Goal: Transaction & Acquisition: Purchase product/service

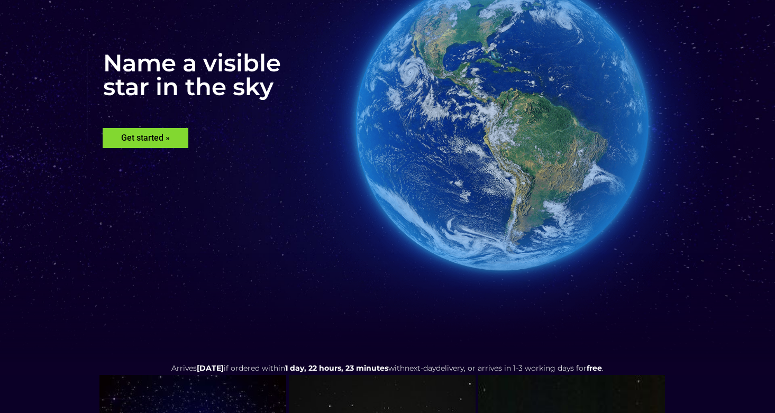
scroll to position [159, 0]
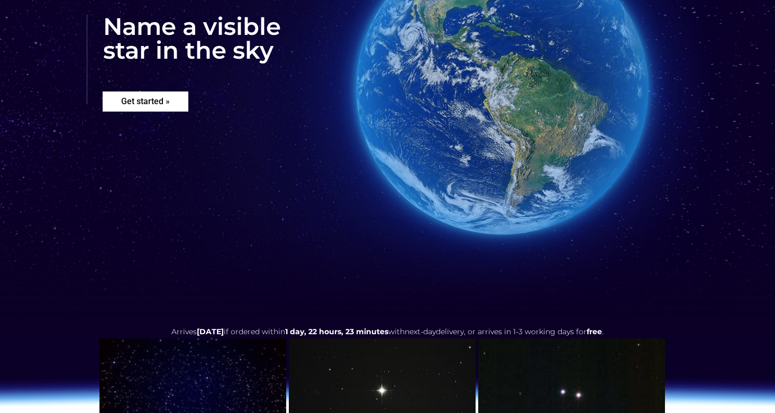
click at [175, 108] on rs-layer "Get started »" at bounding box center [146, 102] width 86 height 20
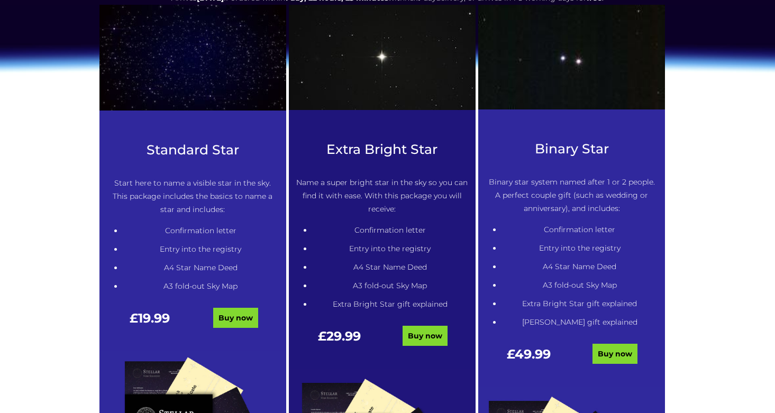
scroll to position [484, 0]
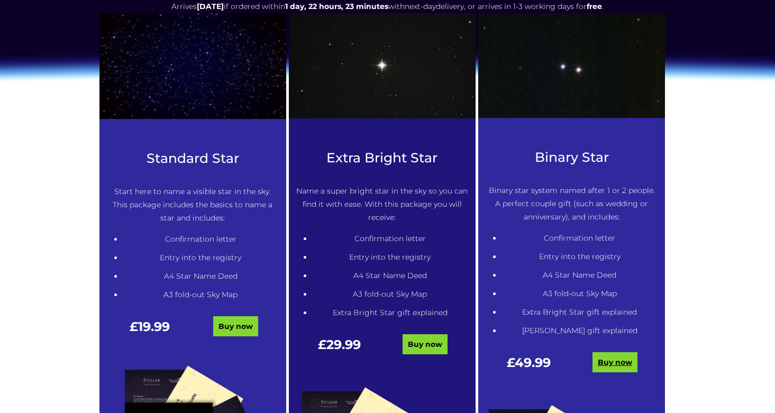
click at [621, 361] on link "Buy now" at bounding box center [615, 363] width 45 height 20
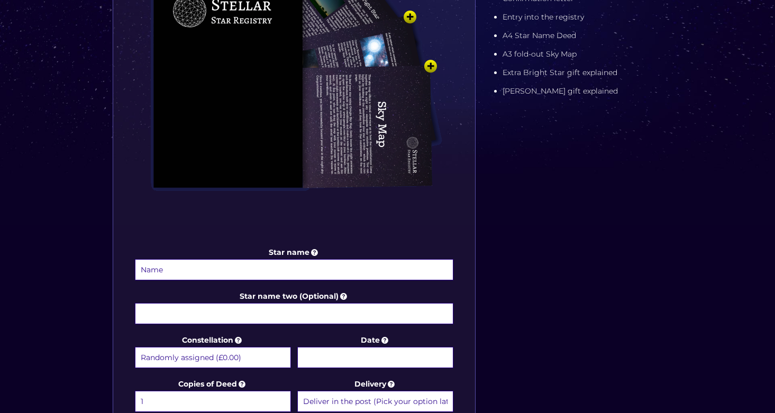
scroll to position [476, 0]
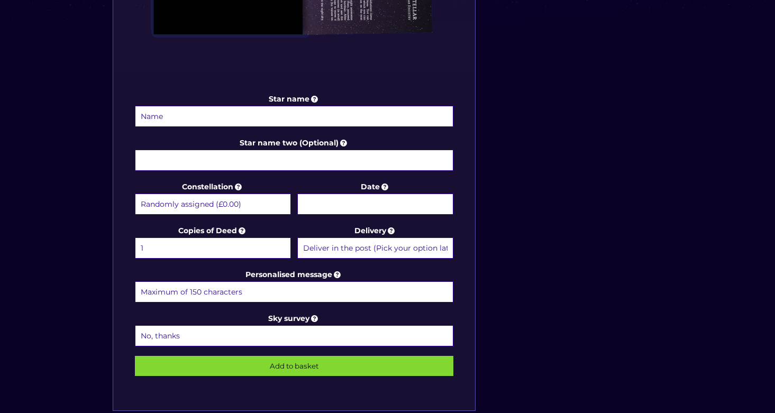
click at [305, 121] on input "Star name" at bounding box center [294, 116] width 319 height 21
type input "Stacey"
click at [236, 165] on input "Star name two (Optional)" at bounding box center [294, 160] width 319 height 21
type input "Kyle"
click at [290, 367] on input "Add to basket" at bounding box center [294, 366] width 319 height 20
